Goal: Transaction & Acquisition: Subscribe to service/newsletter

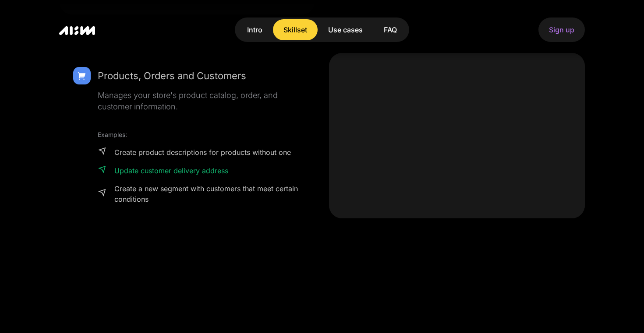
scroll to position [1068, 0]
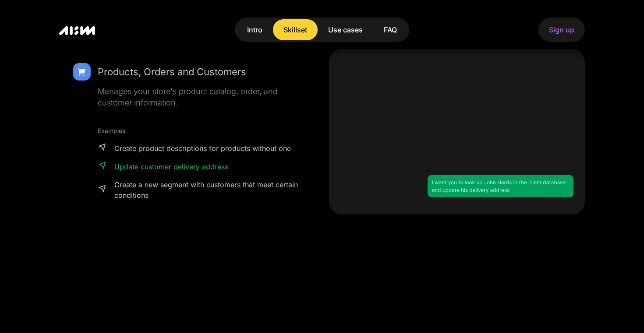
click at [348, 23] on link "Use cases" at bounding box center [346, 29] width 56 height 21
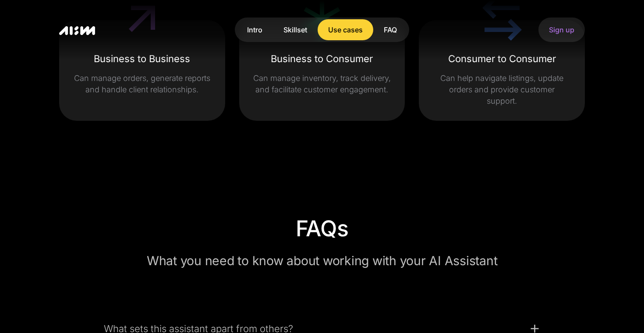
scroll to position [1918, 0]
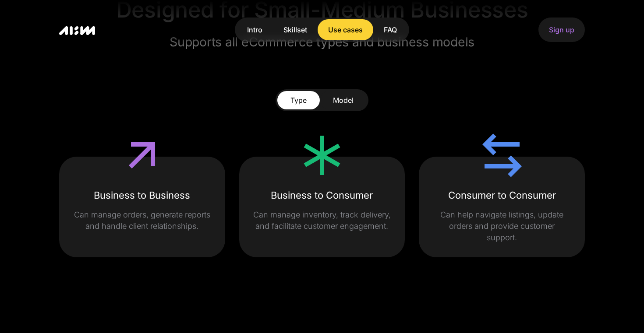
click at [347, 92] on link "Model" at bounding box center [343, 100] width 47 height 18
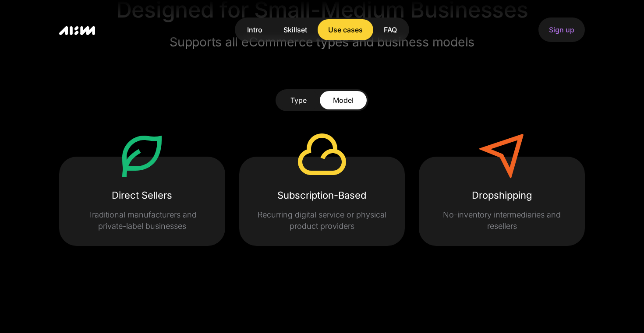
click at [326, 182] on div at bounding box center [322, 156] width 53 height 55
click at [390, 194] on div "Subscription-Based" at bounding box center [322, 195] width 138 height 14
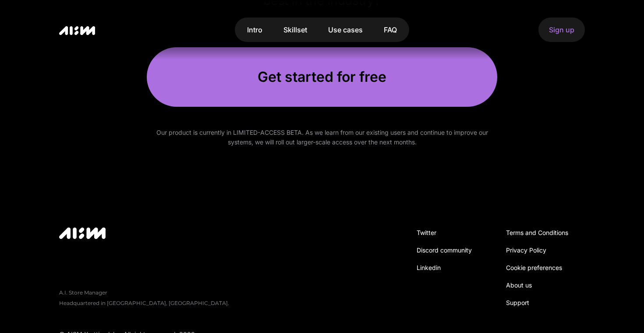
scroll to position [2934, 0]
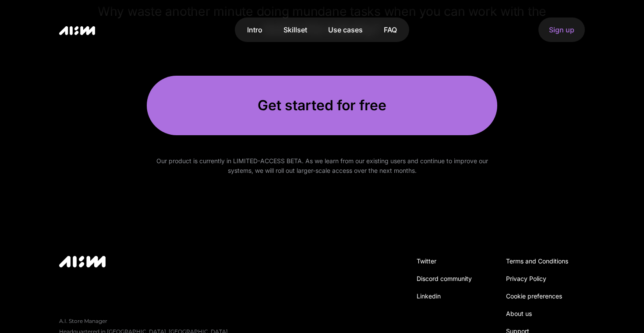
click at [329, 102] on div "Get started for free" at bounding box center [322, 106] width 308 height 18
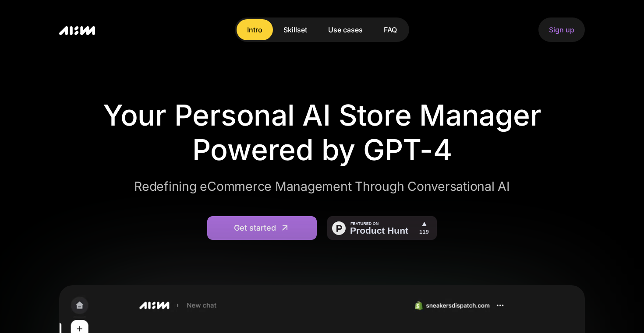
click at [295, 29] on div "Skillset" at bounding box center [295, 30] width 24 height 11
